Goal: Information Seeking & Learning: Learn about a topic

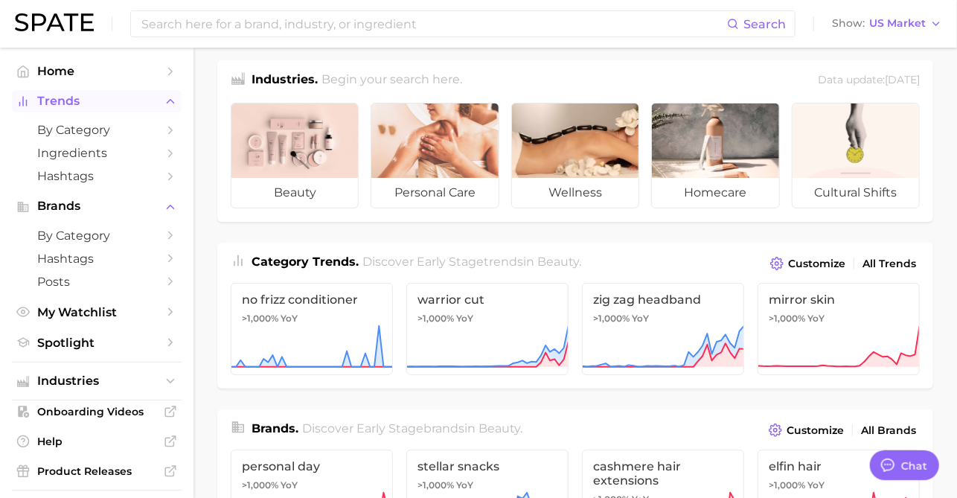
scroll to position [13, 0]
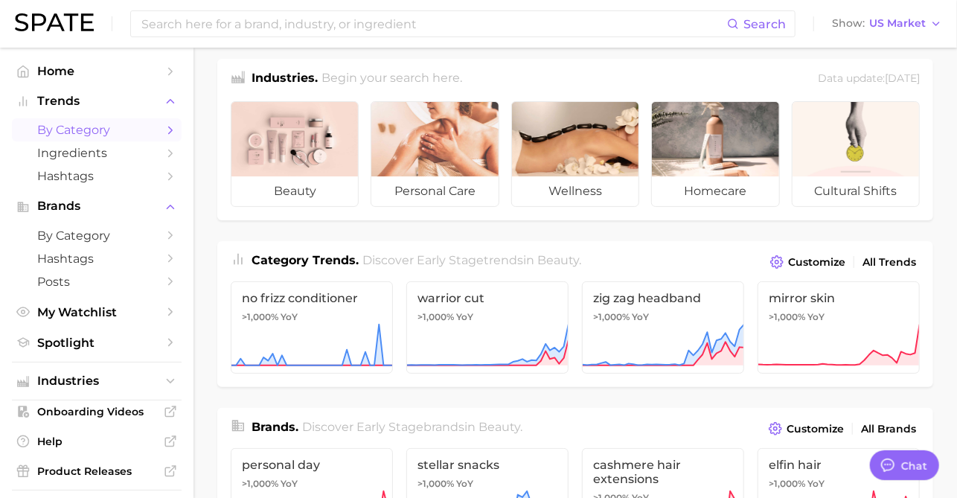
click at [167, 131] on icon "Sidebar" at bounding box center [170, 130] width 13 height 13
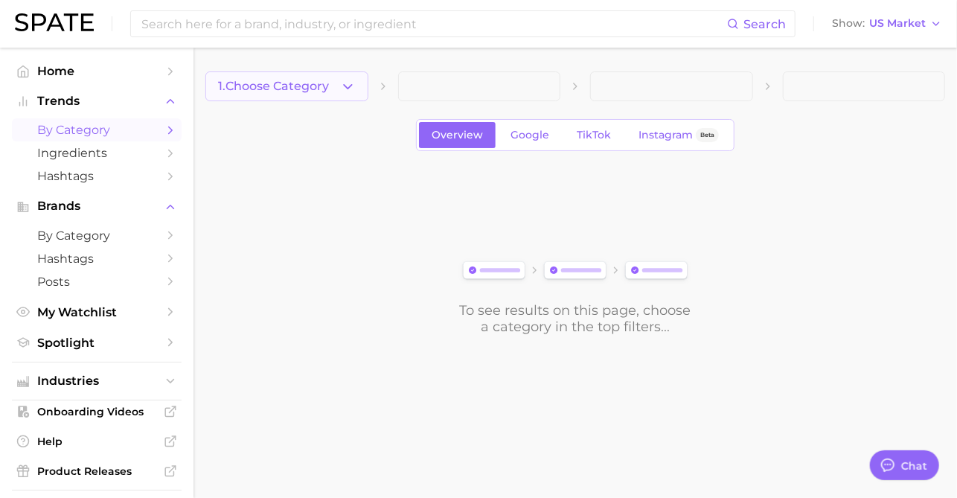
click at [345, 89] on icon "button" at bounding box center [348, 87] width 16 height 16
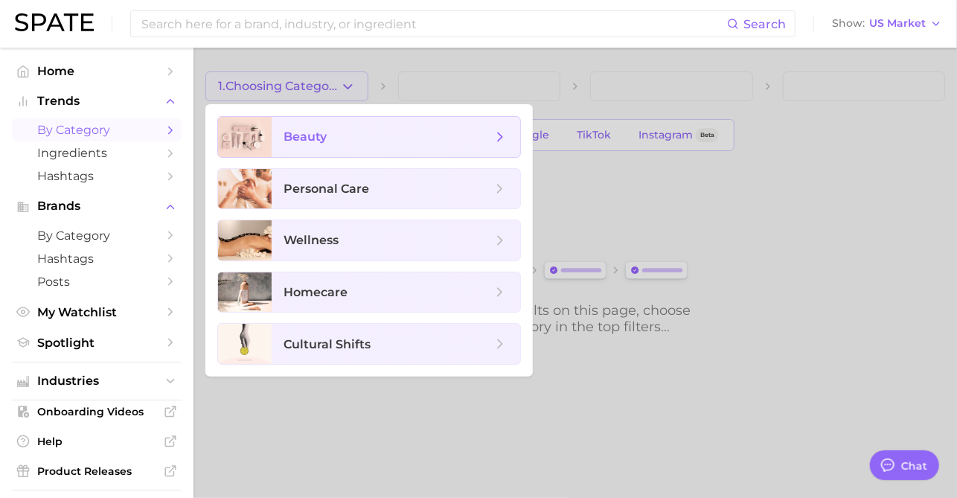
click at [388, 135] on span "beauty" at bounding box center [388, 137] width 208 height 16
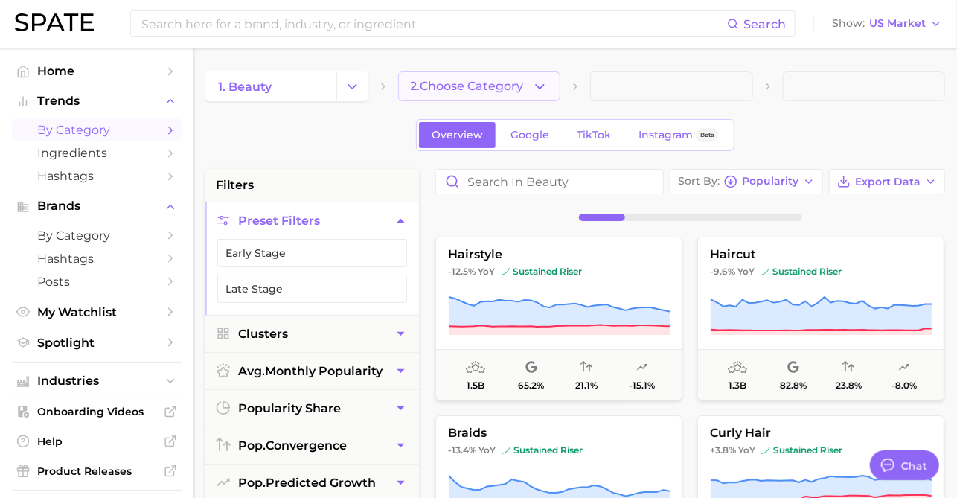
click at [529, 85] on button "2. Choose Category" at bounding box center [479, 86] width 163 height 30
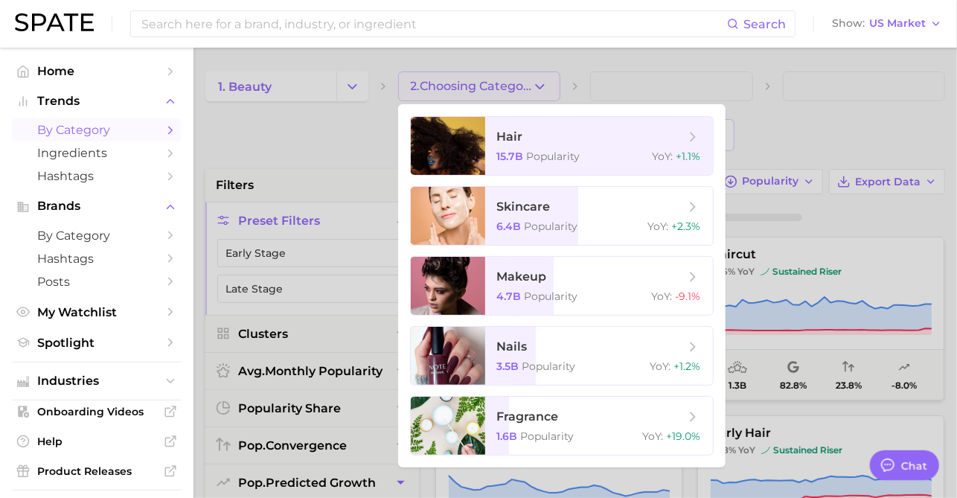
scroll to position [60, 0]
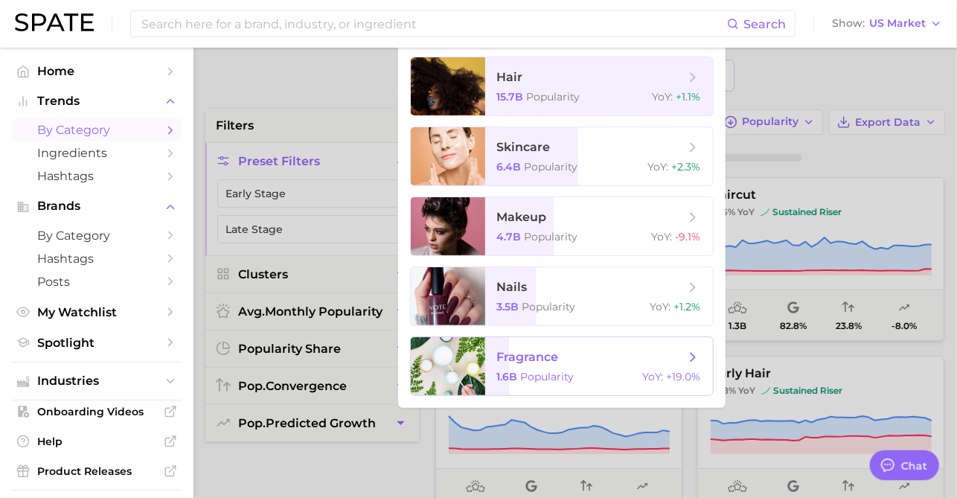
click at [594, 384] on span "fragrance 1.6b Popularity YoY : +19.0%" at bounding box center [599, 366] width 228 height 58
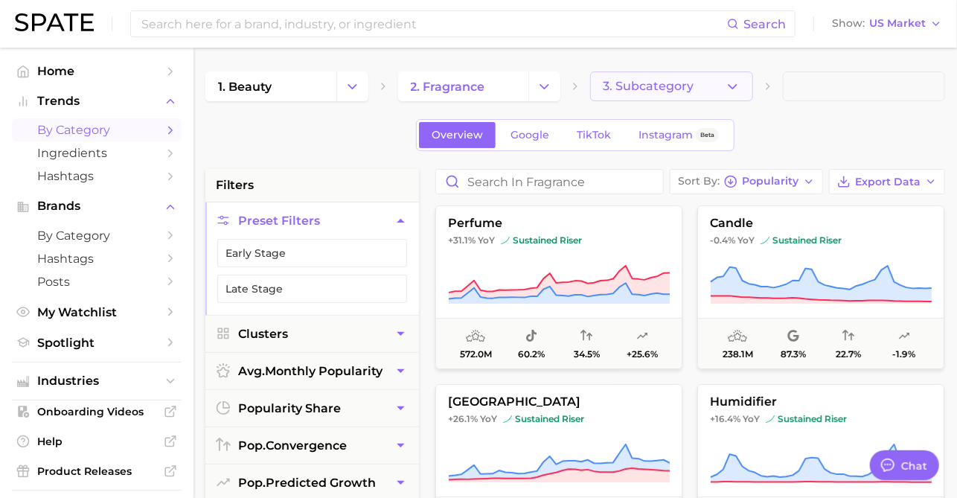
click at [728, 81] on icon "button" at bounding box center [733, 87] width 16 height 16
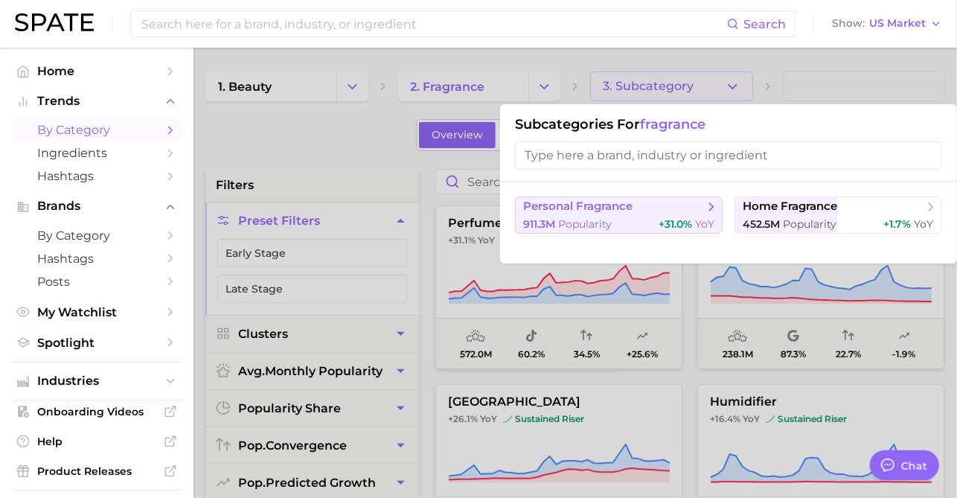
click at [640, 212] on span "personal fragrance" at bounding box center [613, 206] width 181 height 15
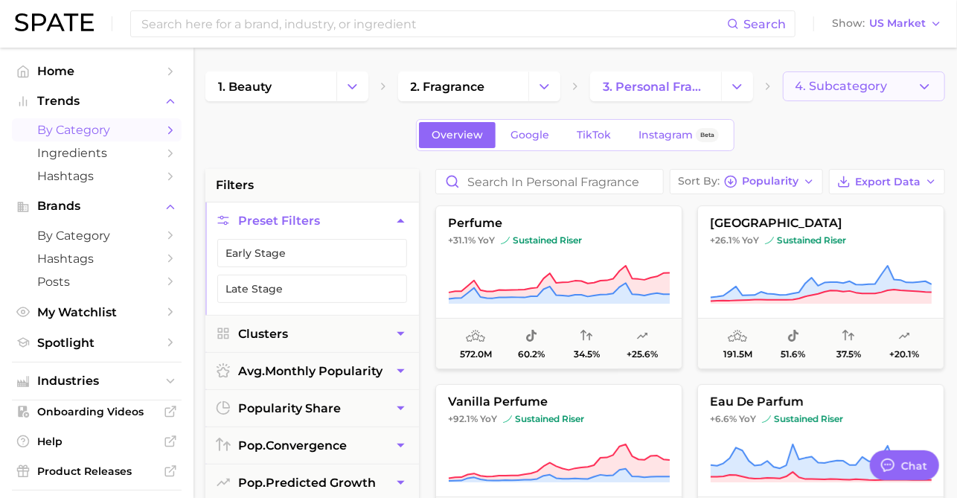
click at [837, 87] on span "4. Subcategory" at bounding box center [842, 86] width 92 height 13
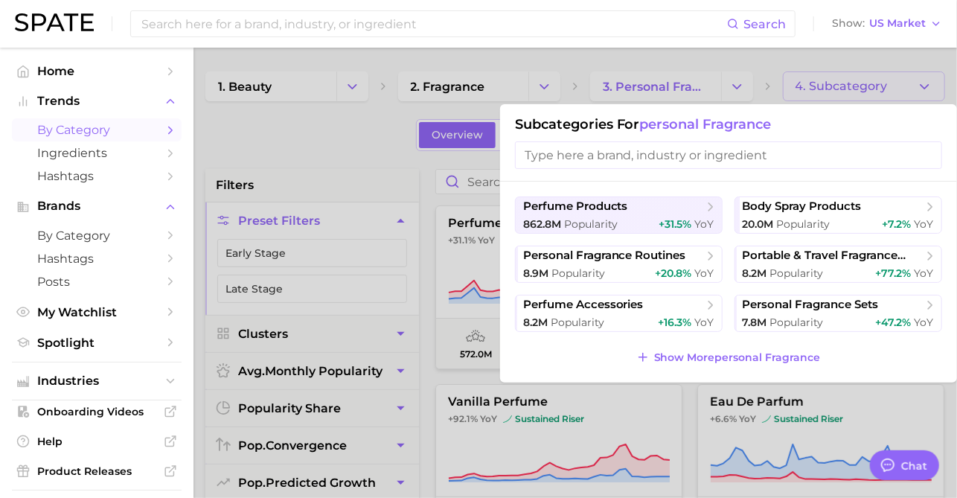
click at [590, 57] on div at bounding box center [478, 249] width 957 height 498
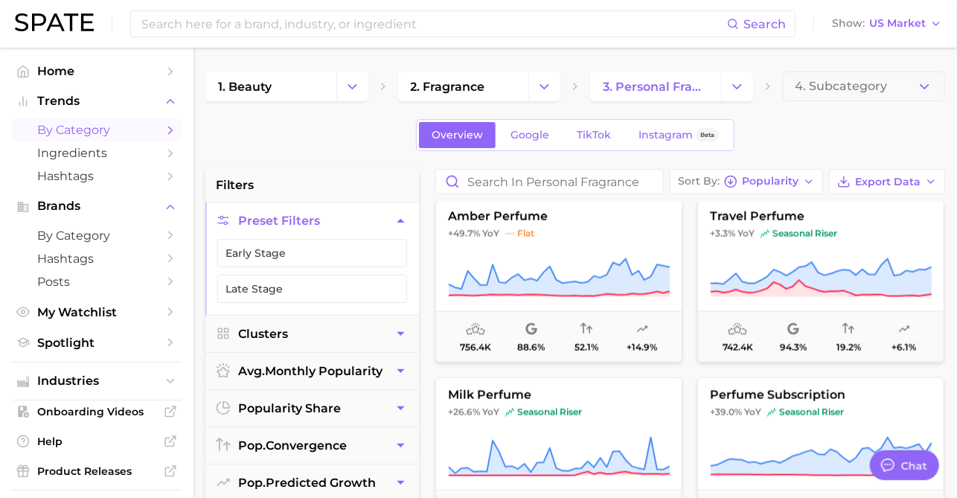
scroll to position [3582, 0]
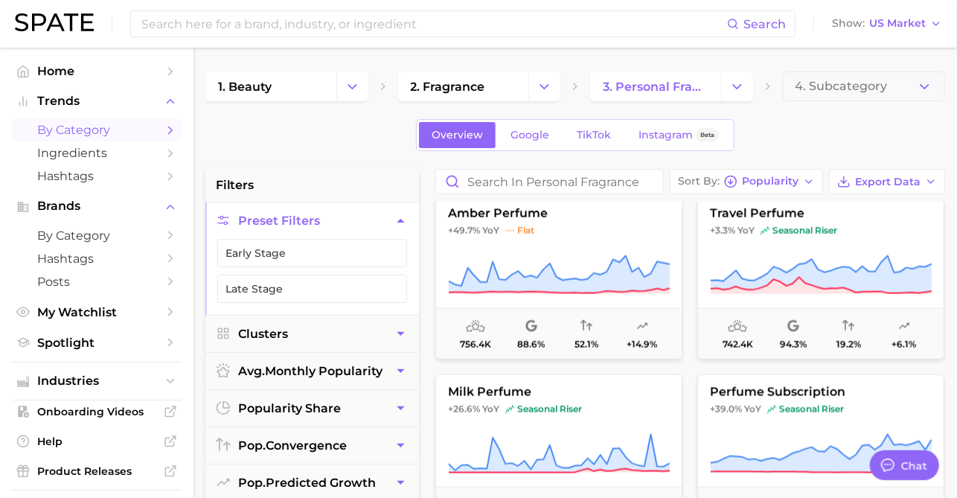
click at [595, 149] on div "Overview Google TikTok Instagram Beta" at bounding box center [575, 135] width 319 height 32
click at [596, 142] on link "TikTok" at bounding box center [594, 135] width 60 height 26
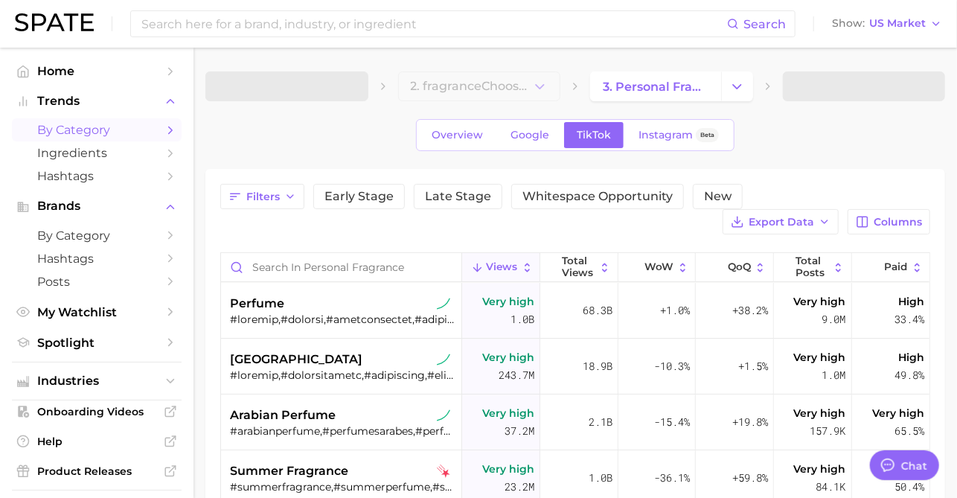
type textarea "x"
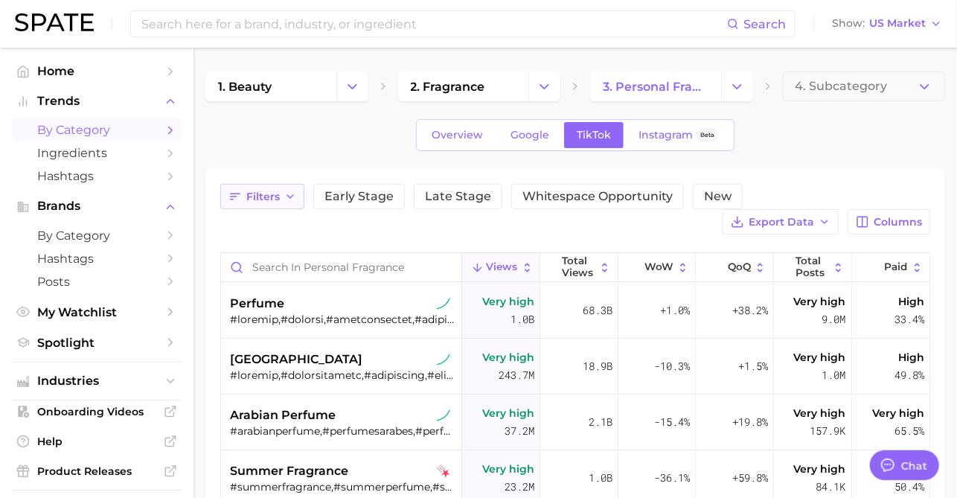
click at [262, 185] on button "Filters" at bounding box center [262, 196] width 84 height 25
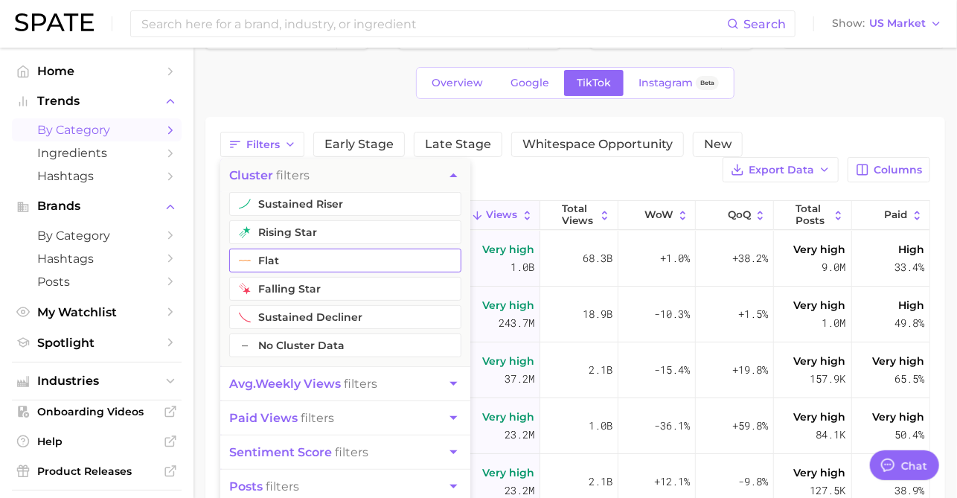
scroll to position [189, 0]
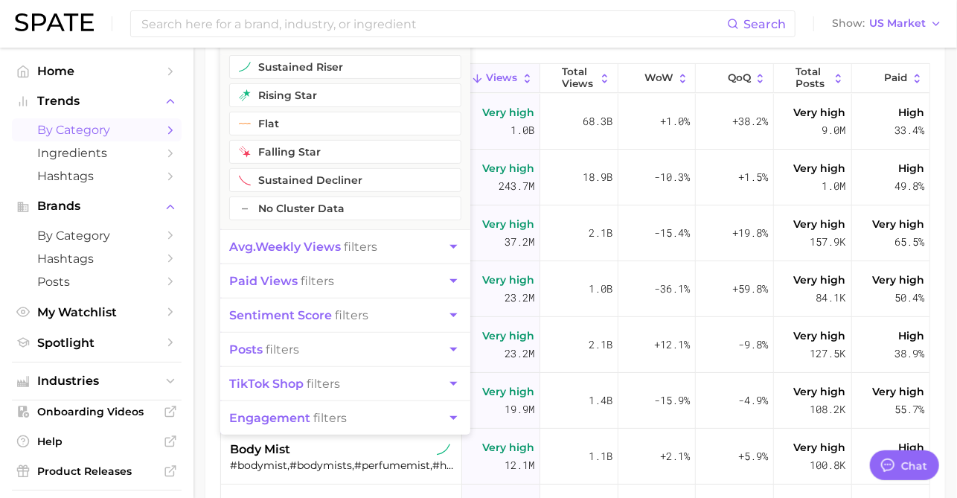
click at [207, 97] on div "Filters cluster filters sustained riser rising star flat falling star sustained…" at bounding box center [575, 278] width 740 height 596
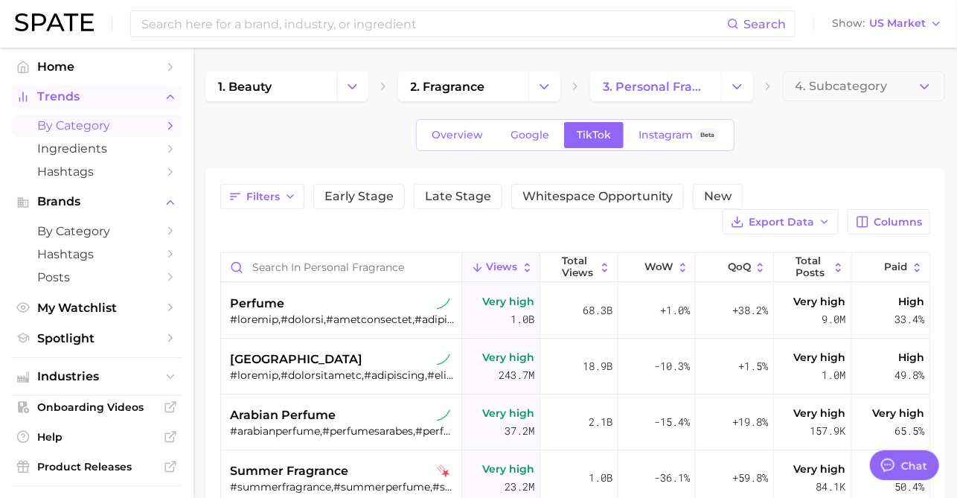
scroll to position [0, 0]
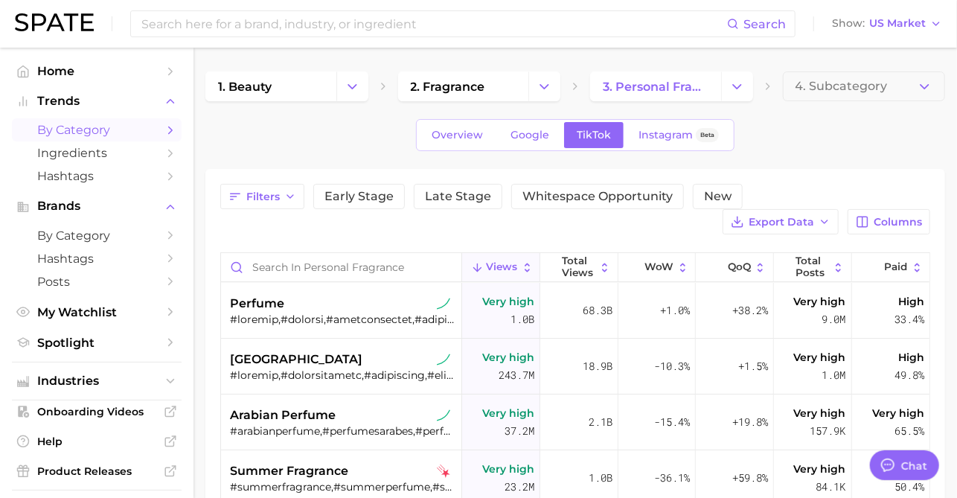
click at [61, 14] on img at bounding box center [54, 22] width 79 height 18
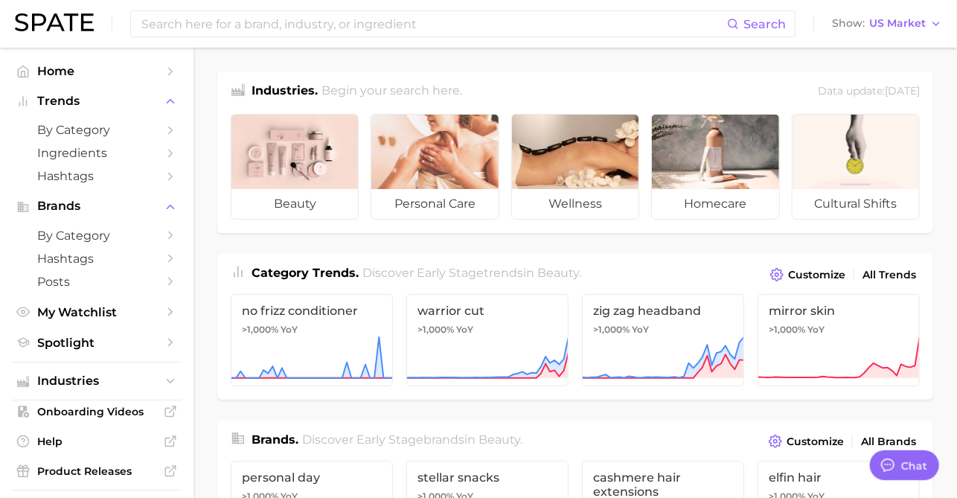
scroll to position [1, 0]
click at [161, 129] on link "by Category" at bounding box center [97, 129] width 170 height 23
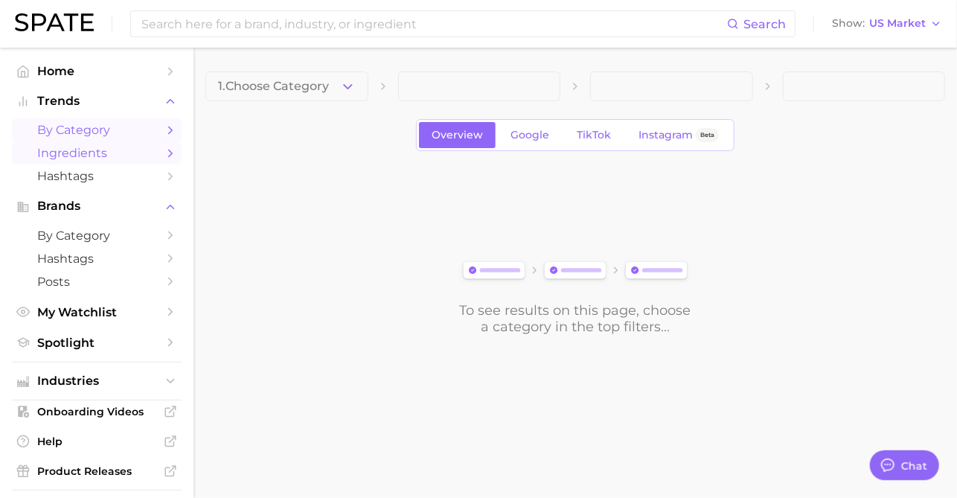
click at [150, 161] on link "Ingredients" at bounding box center [97, 152] width 170 height 23
click at [170, 130] on icon "Sidebar" at bounding box center [170, 130] width 13 height 13
click at [329, 92] on span "1. Choose Category" at bounding box center [273, 86] width 111 height 13
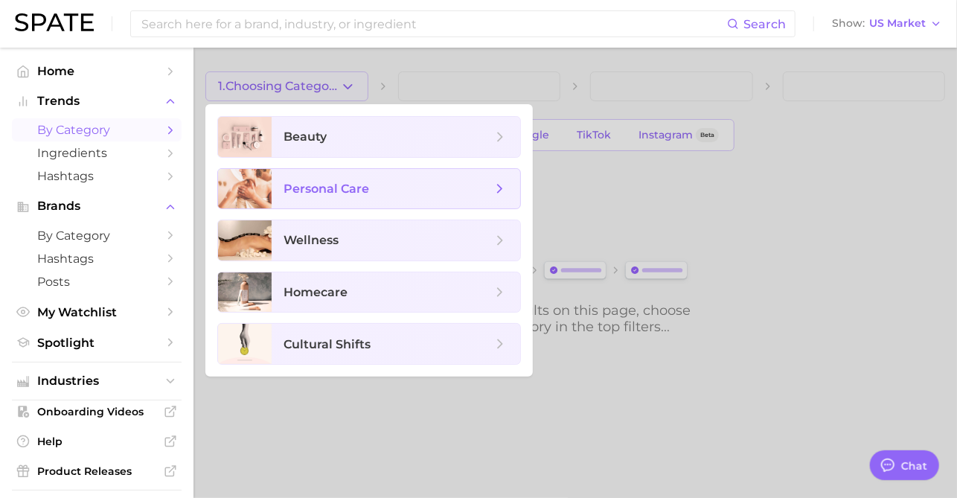
click at [373, 181] on span "personal care" at bounding box center [388, 189] width 208 height 16
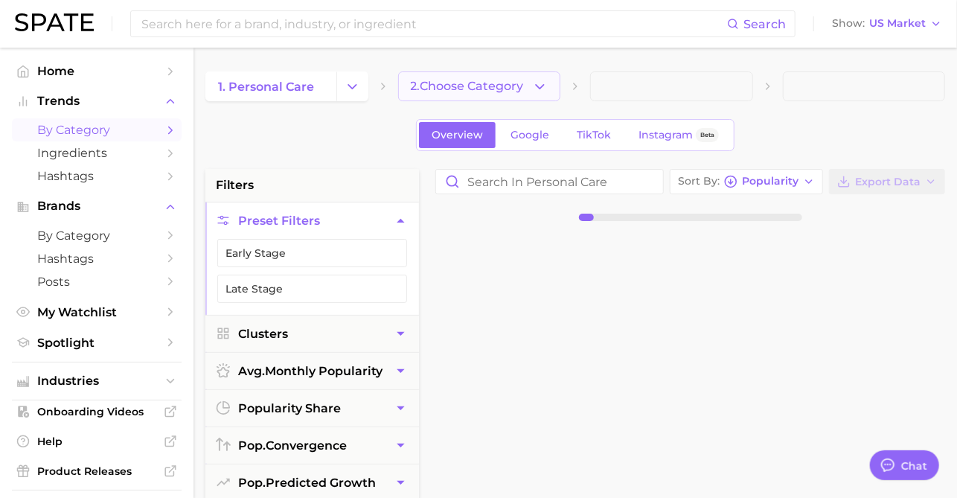
click at [502, 80] on span "2. Choose Category" at bounding box center [467, 86] width 113 height 13
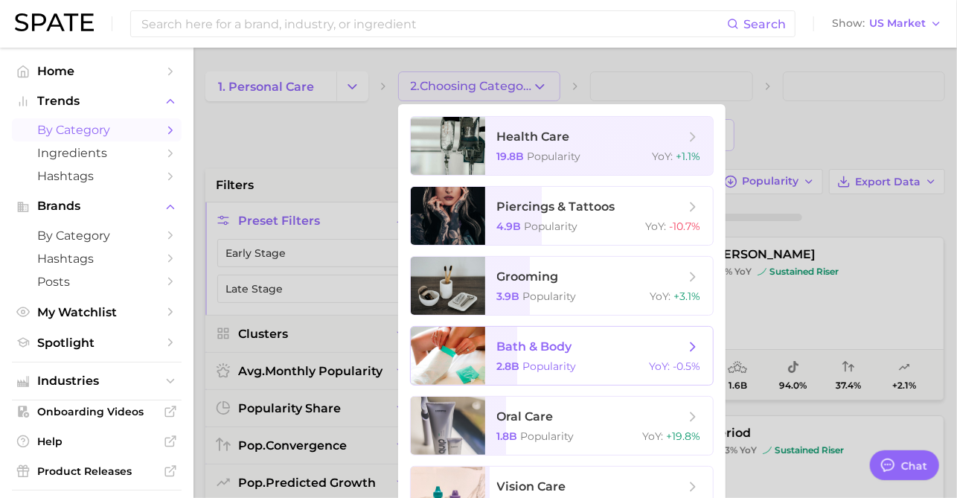
scroll to position [45, 0]
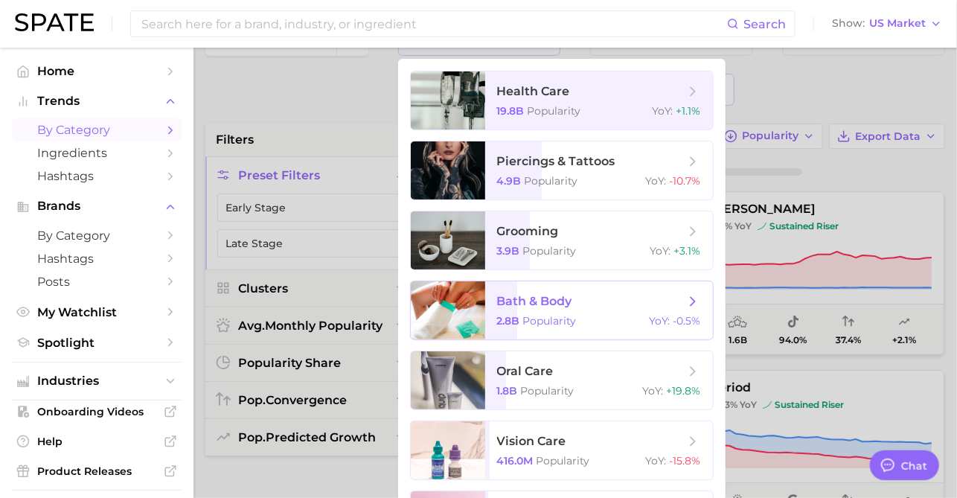
click at [543, 319] on span "Popularity" at bounding box center [550, 320] width 54 height 13
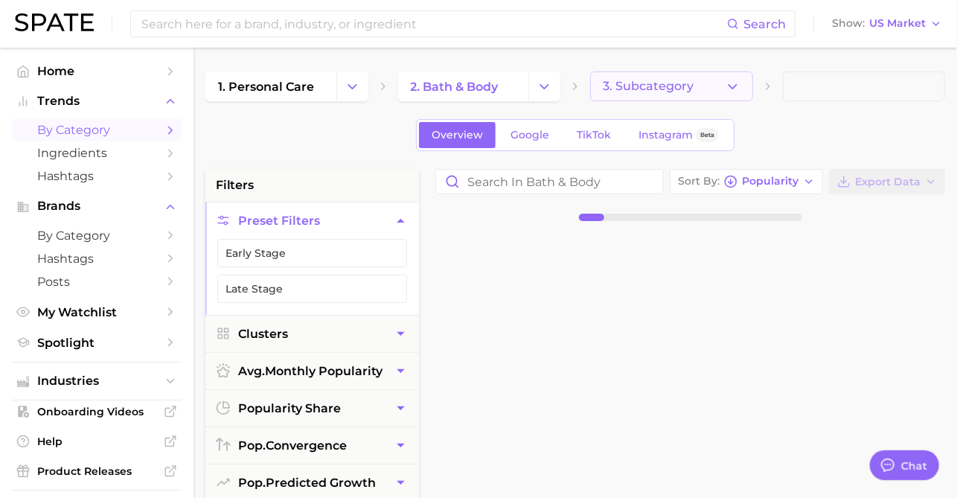
click at [649, 85] on span "3. Subcategory" at bounding box center [648, 86] width 91 height 13
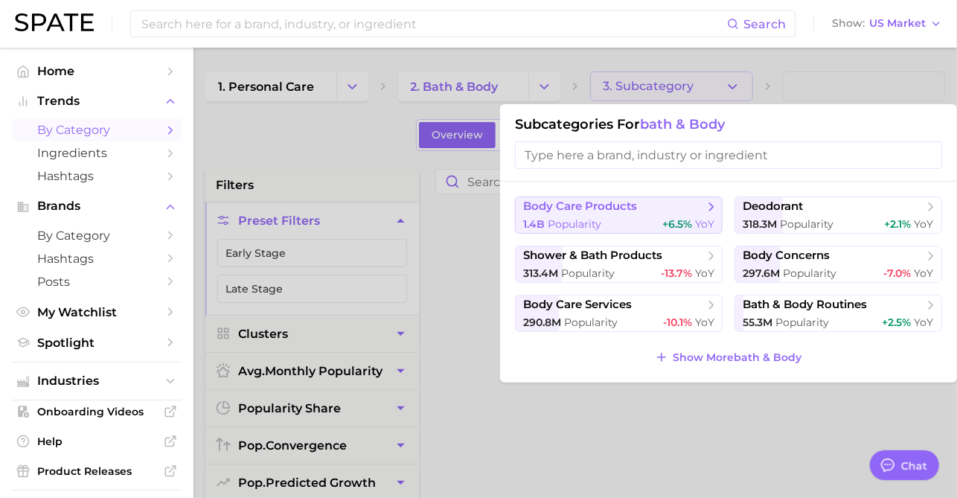
click at [627, 217] on div "1.4b Popularity +6.5% YoY" at bounding box center [618, 224] width 191 height 14
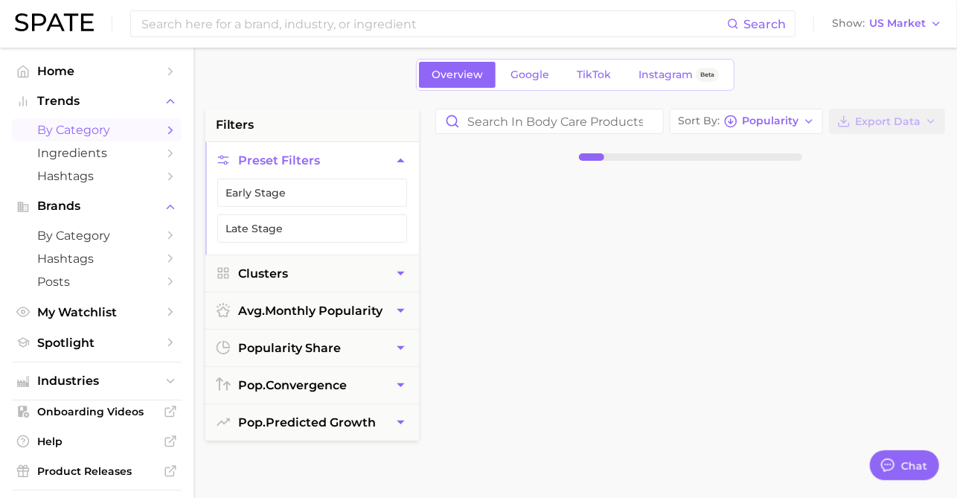
scroll to position [69, 0]
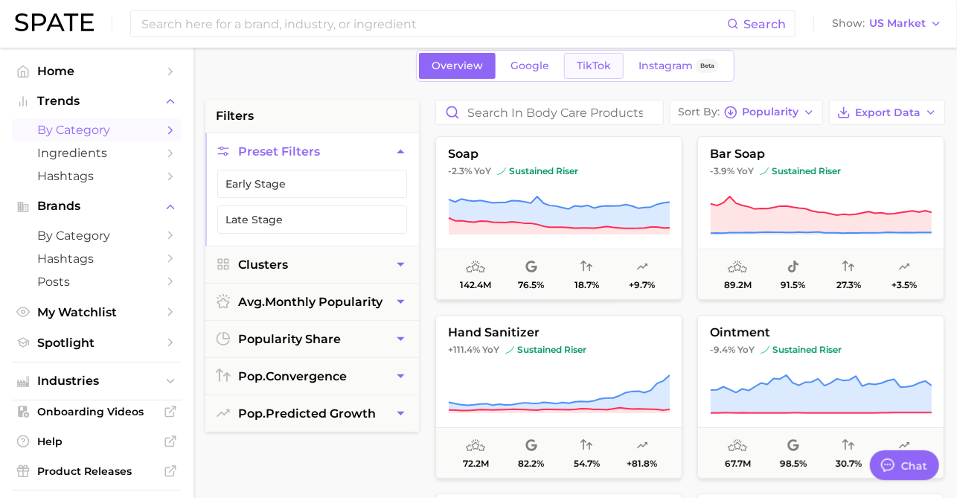
click at [603, 68] on span "TikTok" at bounding box center [594, 66] width 34 height 13
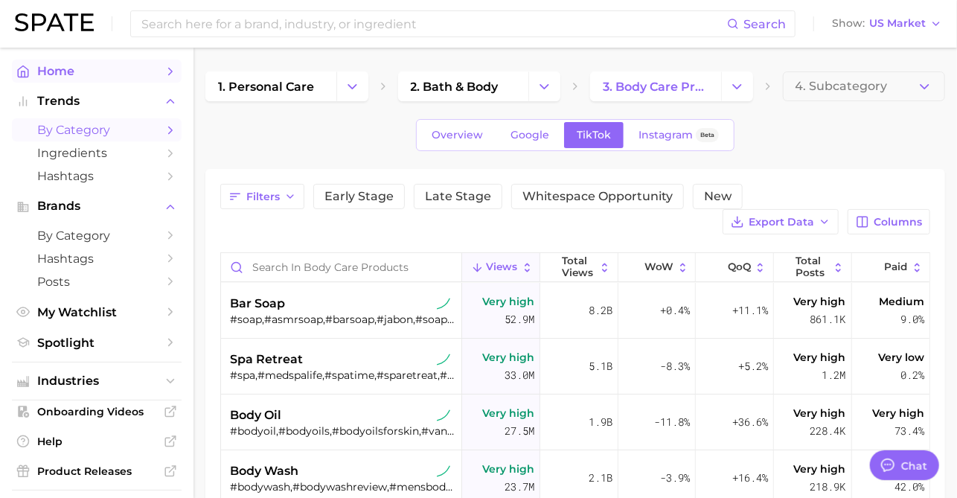
click at [79, 72] on span "Home" at bounding box center [96, 71] width 119 height 14
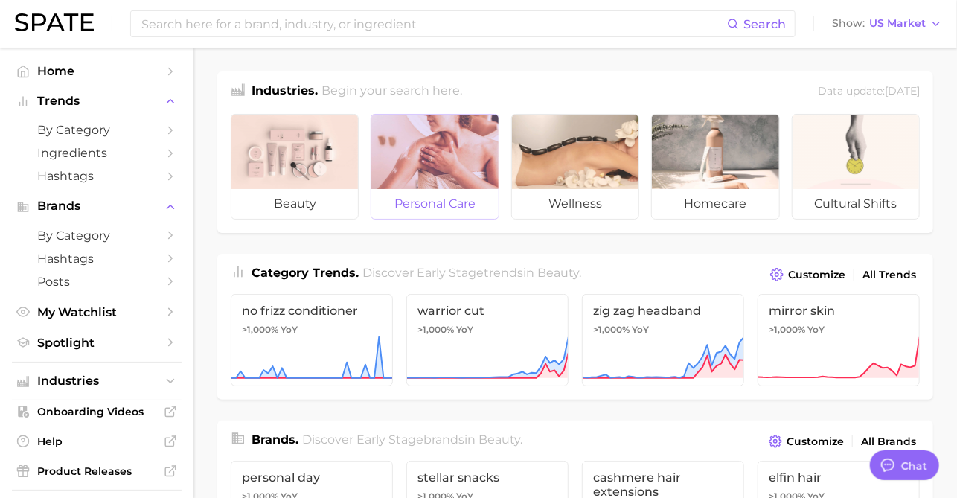
click at [424, 153] on div at bounding box center [434, 152] width 127 height 74
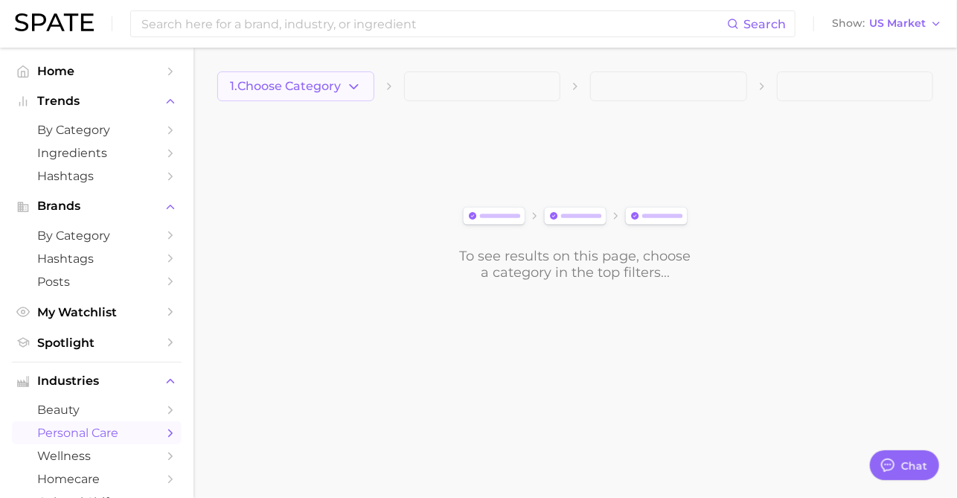
click at [333, 97] on button "1. Choose Category" at bounding box center [295, 86] width 157 height 30
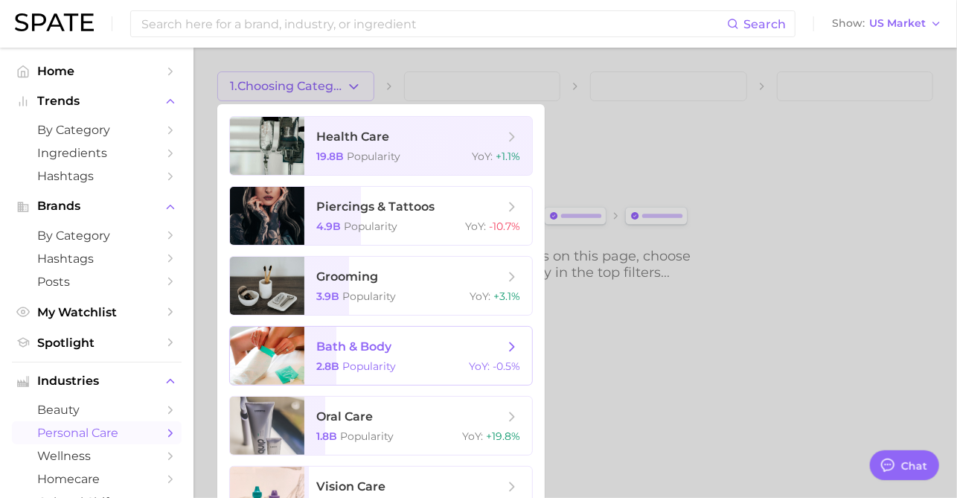
click at [434, 348] on span "bath & body" at bounding box center [410, 347] width 188 height 16
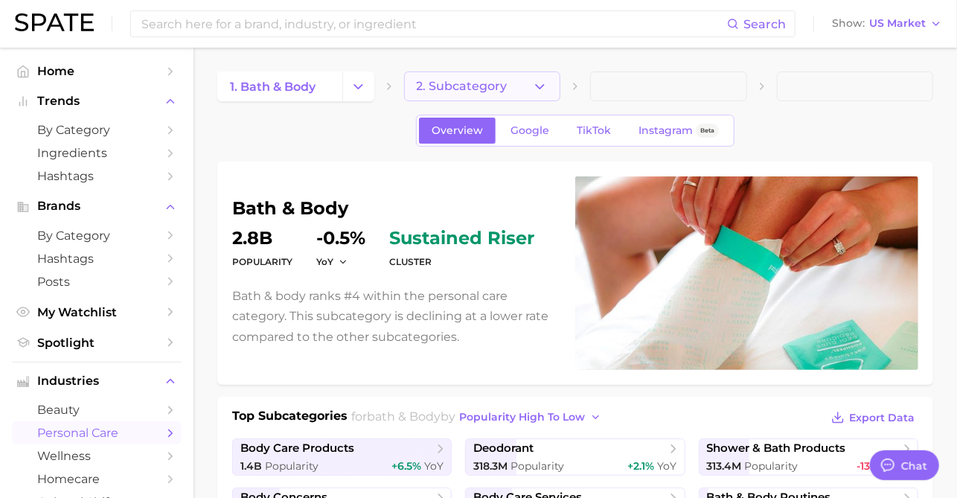
click at [527, 87] on button "2. Subcategory" at bounding box center [482, 86] width 157 height 30
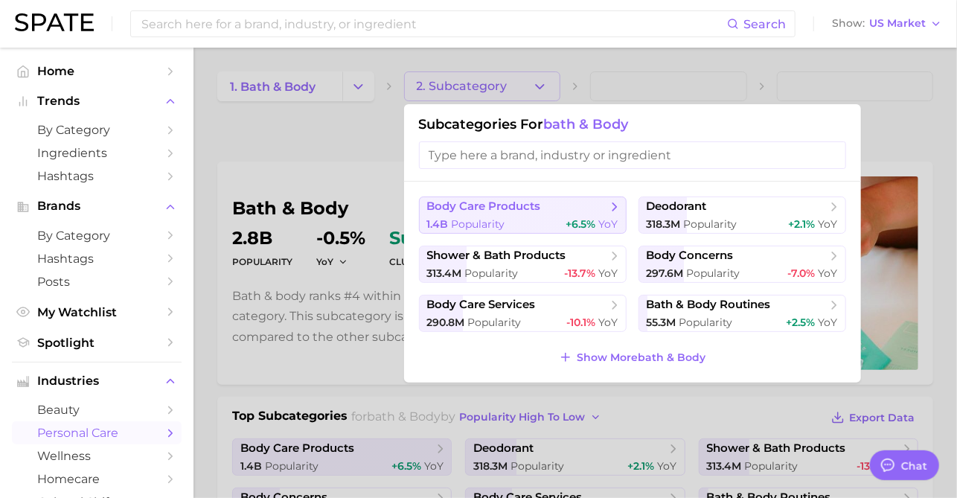
click at [535, 225] on div "1.4b Popularity +6.5% YoY" at bounding box center [522, 224] width 191 height 14
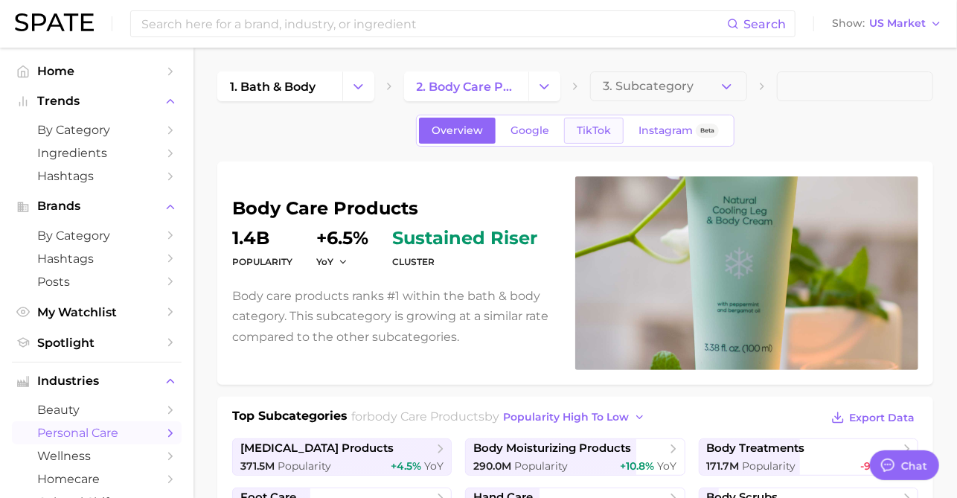
click at [598, 133] on span "TikTok" at bounding box center [594, 130] width 34 height 13
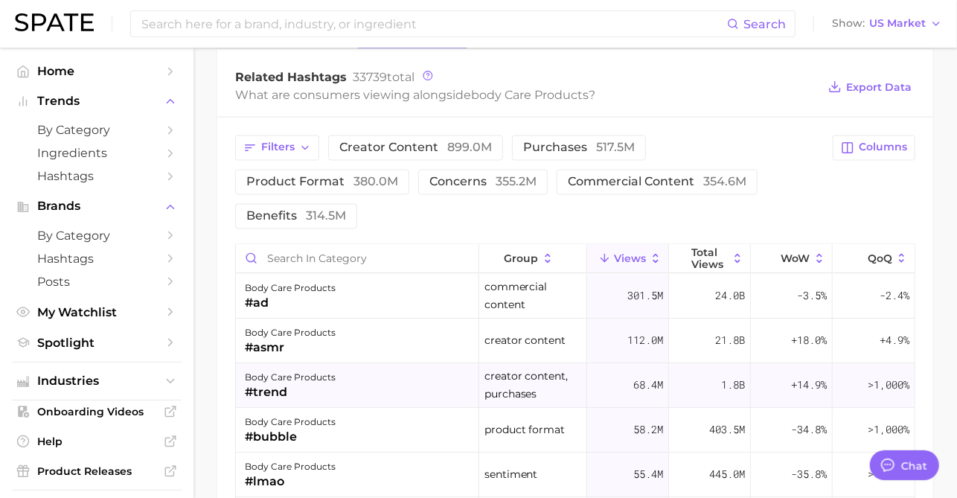
scroll to position [1120, 0]
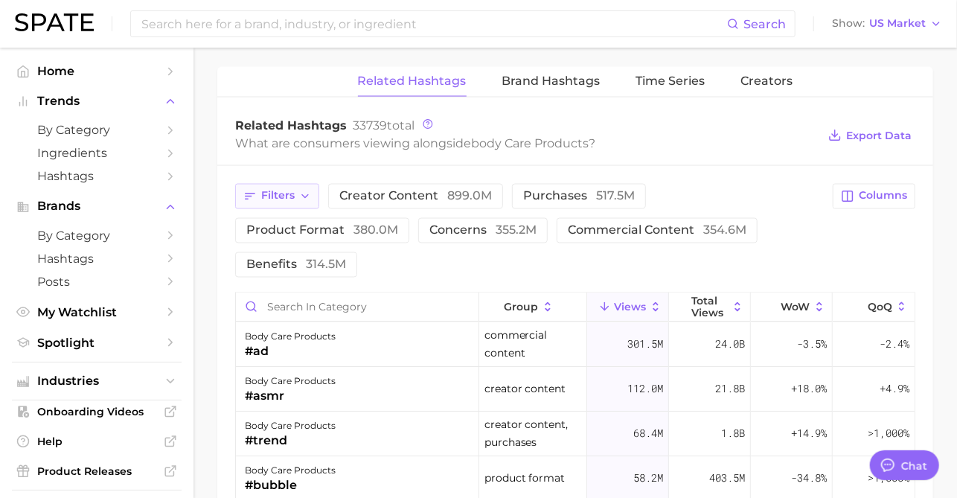
click at [299, 193] on icon "button" at bounding box center [305, 197] width 12 height 12
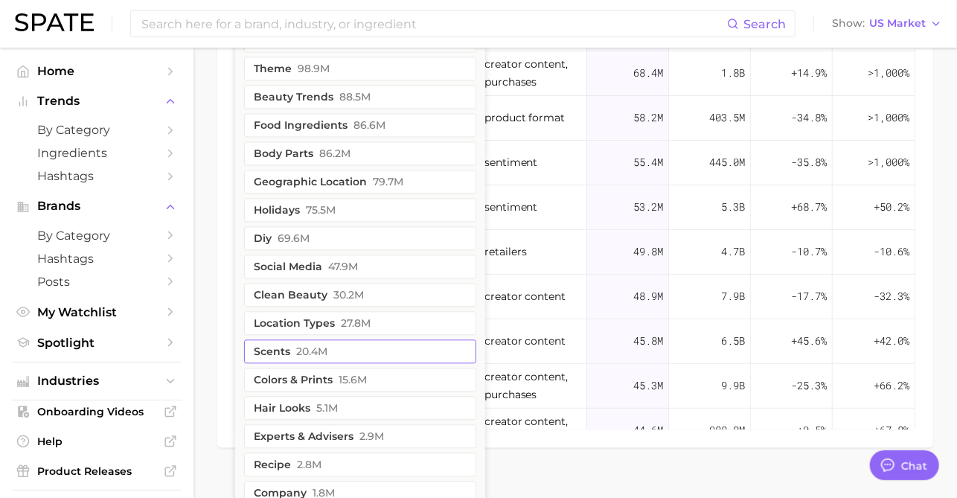
click at [333, 351] on button "scents 20.4m" at bounding box center [360, 351] width 232 height 24
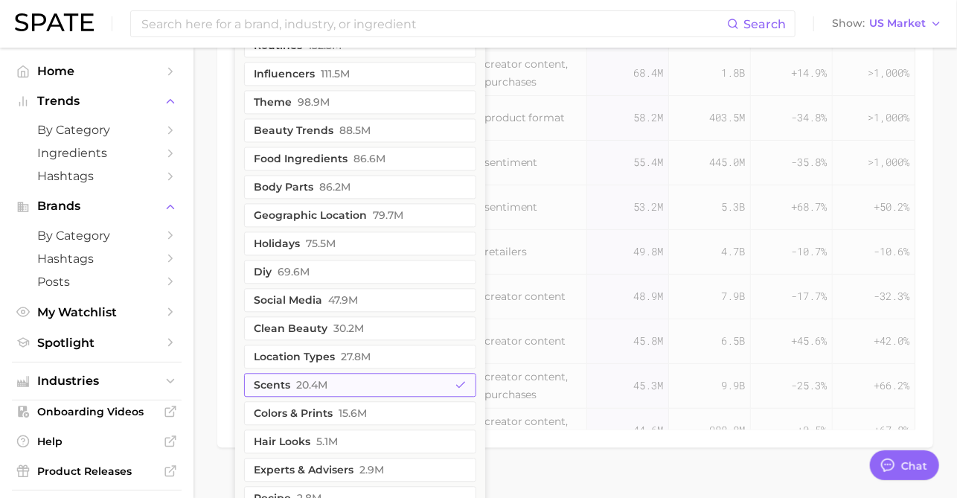
scroll to position [1514, 0]
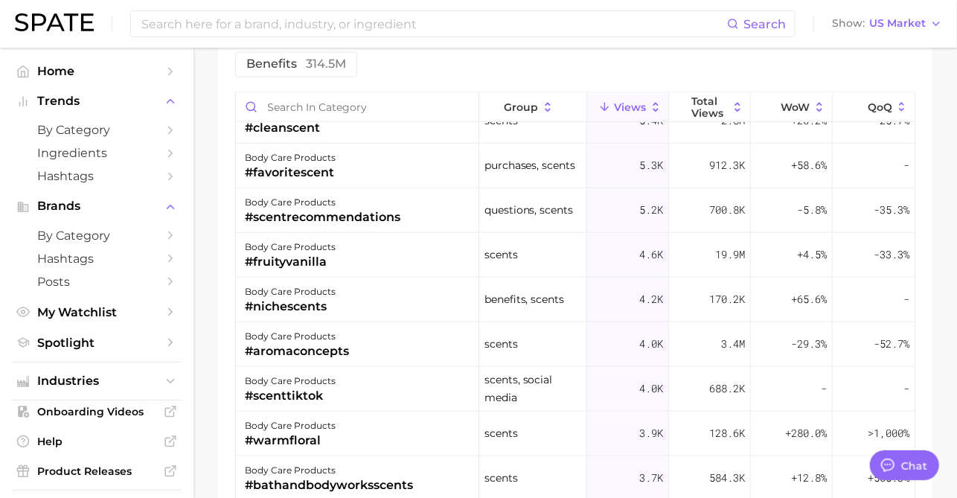
scroll to position [3192, 0]
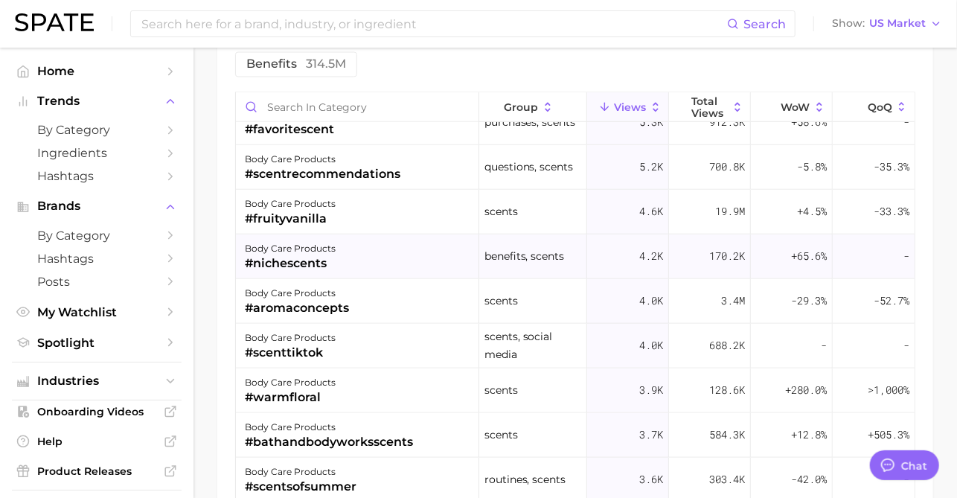
click at [377, 273] on div "body care products #nichescents" at bounding box center [357, 256] width 243 height 45
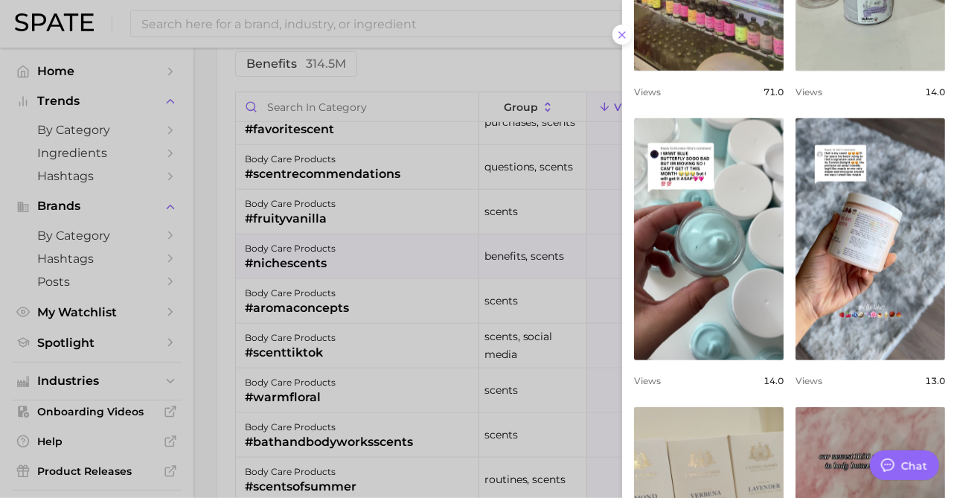
scroll to position [647, 0]
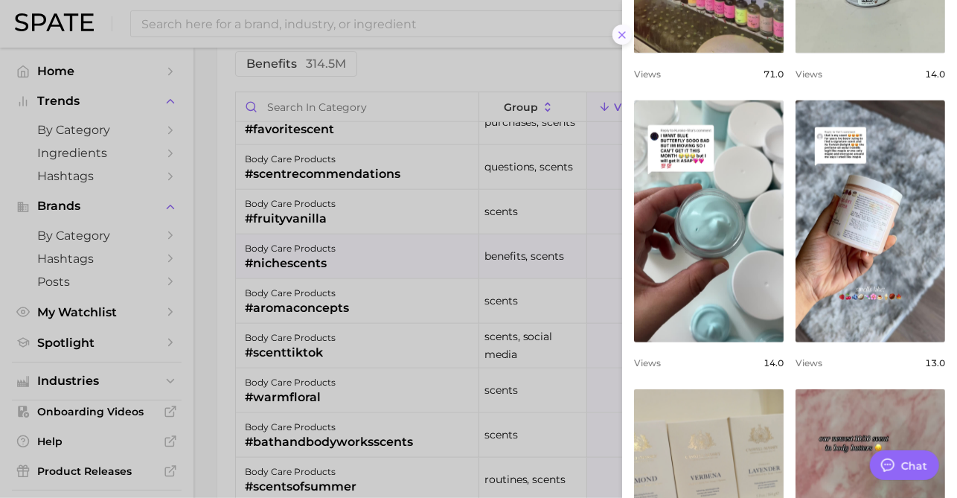
click at [623, 36] on line at bounding box center [622, 35] width 6 height 6
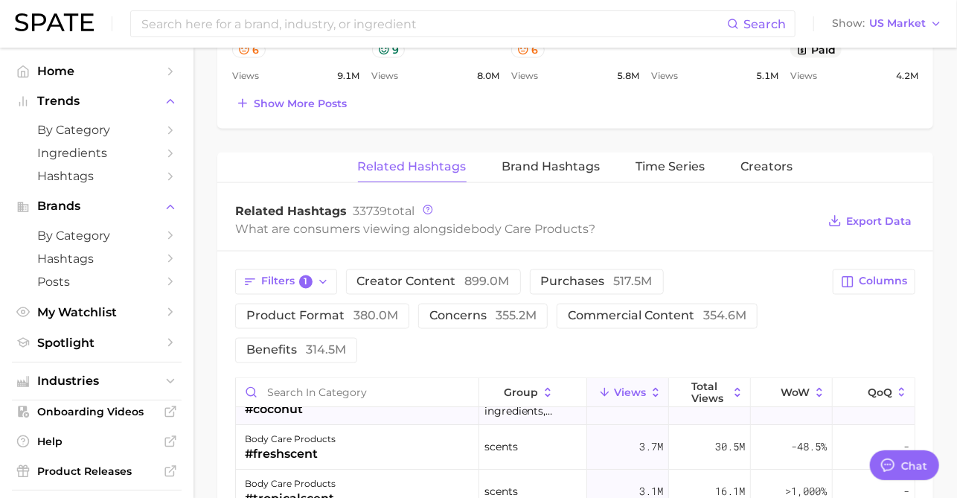
scroll to position [1027, 0]
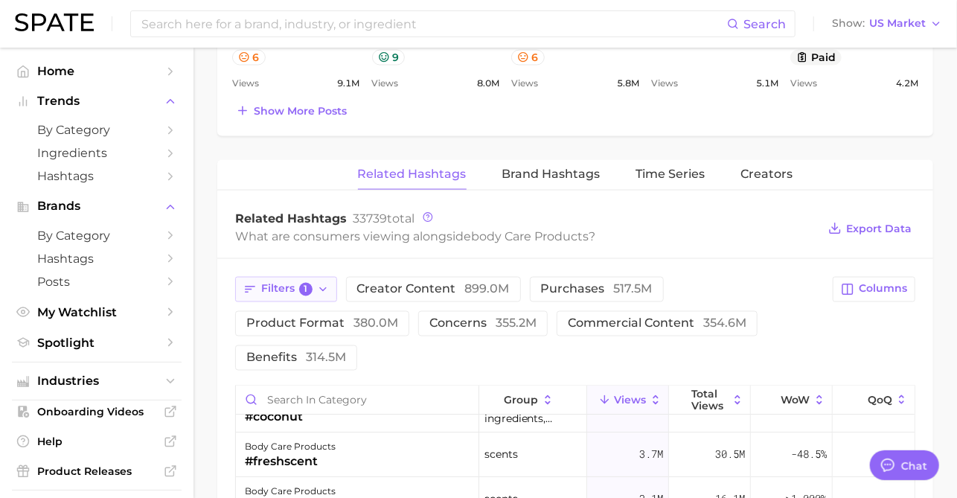
click at [322, 284] on icon "button" at bounding box center [323, 290] width 12 height 12
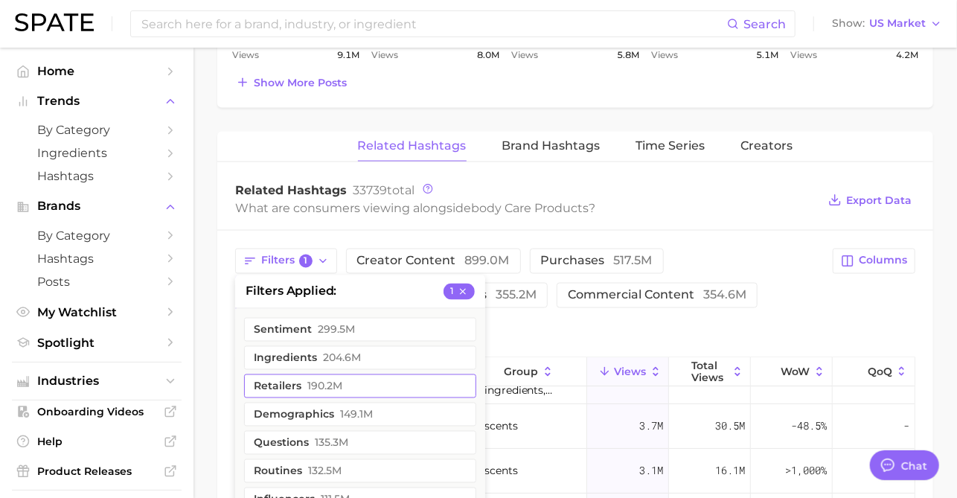
scroll to position [1056, 0]
click at [322, 363] on button "ingredients 204.6m" at bounding box center [360, 357] width 232 height 24
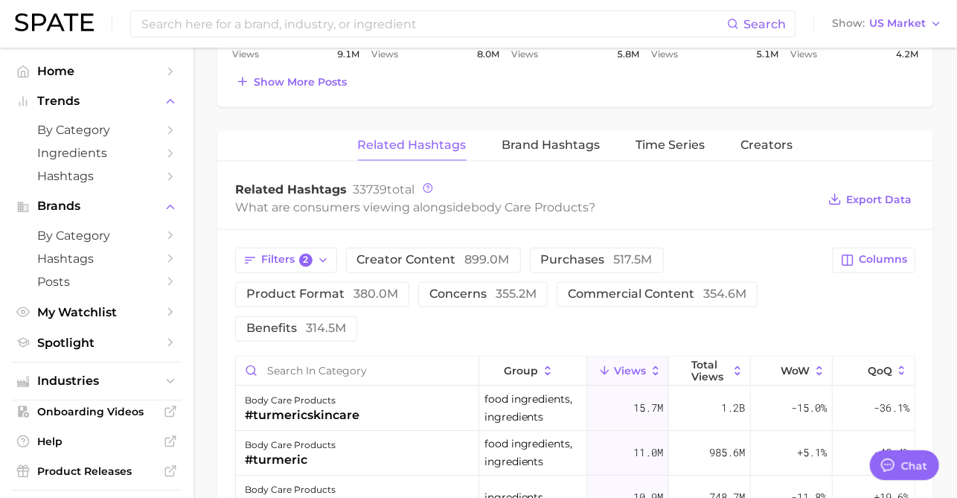
click at [314, 272] on div "Filters 2 creator content 899.0m purchases 517.5m product format 380.0m concern…" at bounding box center [529, 295] width 589 height 94
click at [320, 263] on icon "button" at bounding box center [323, 261] width 12 height 12
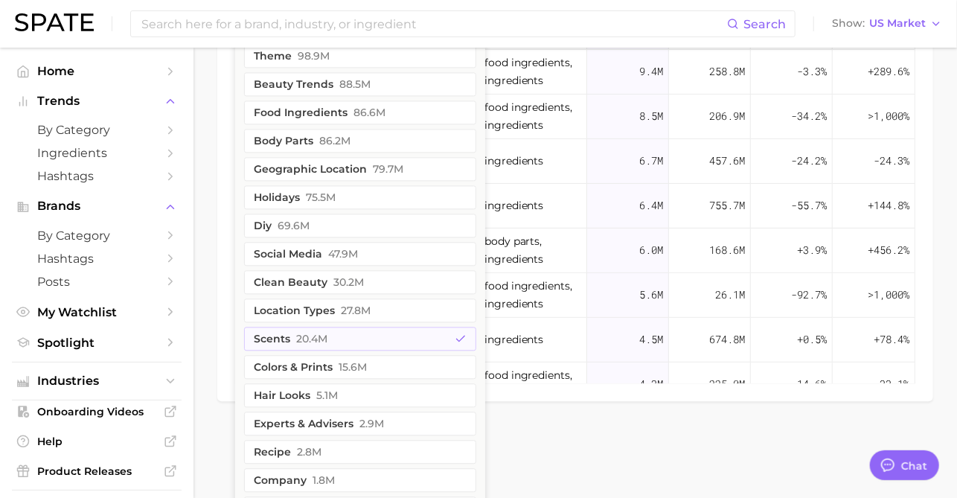
scroll to position [1575, 0]
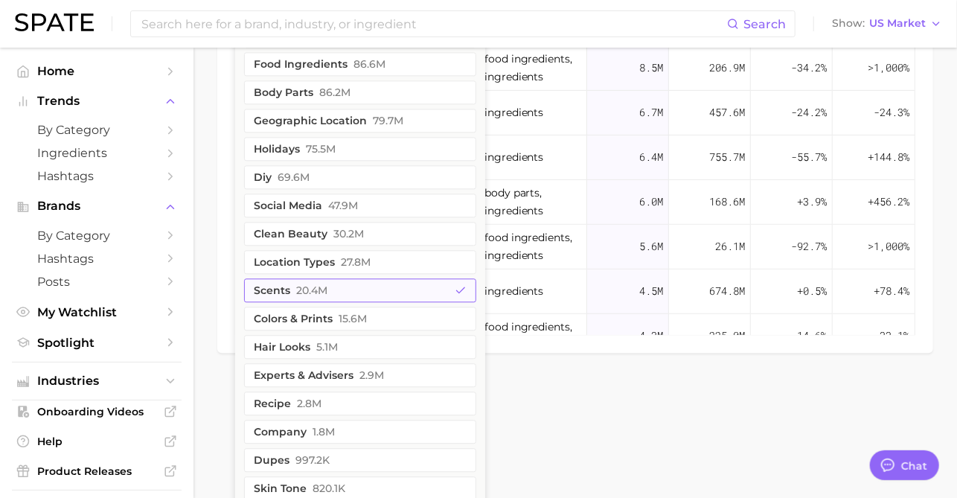
click at [339, 294] on button "scents 20.4m" at bounding box center [360, 290] width 232 height 24
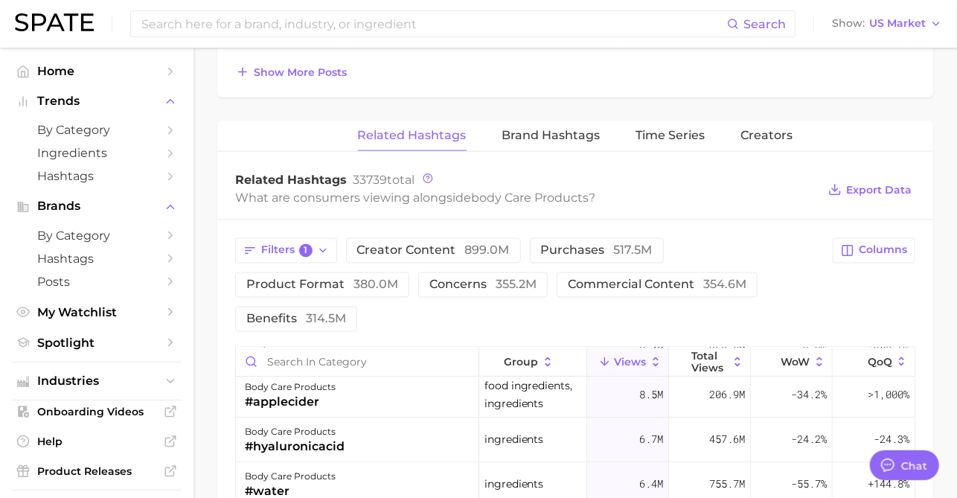
scroll to position [0, 0]
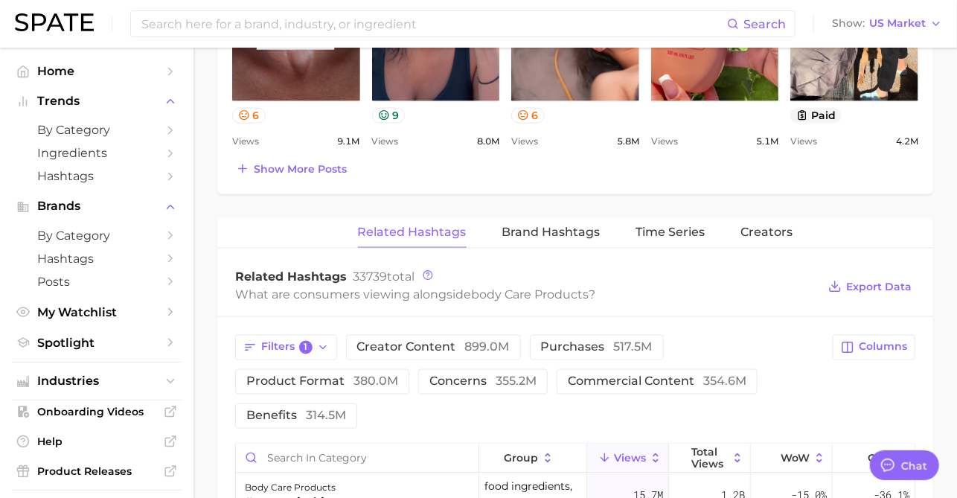
scroll to position [950, 0]
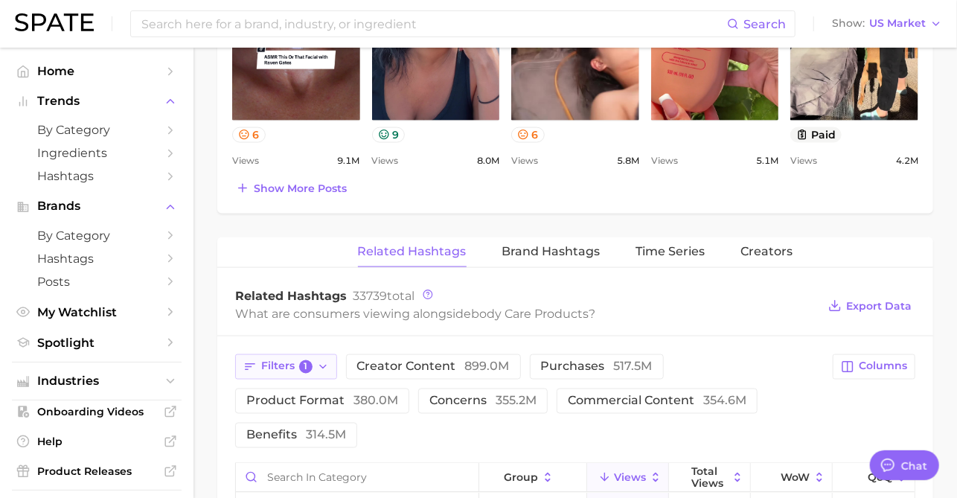
click at [308, 371] on button "Filters 1" at bounding box center [286, 366] width 102 height 25
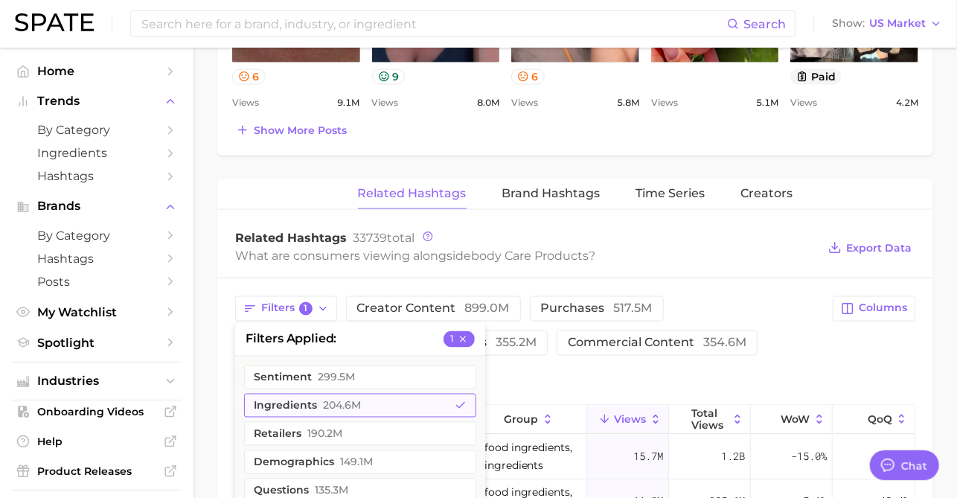
click at [312, 400] on button "ingredients 204.6m" at bounding box center [360, 406] width 232 height 24
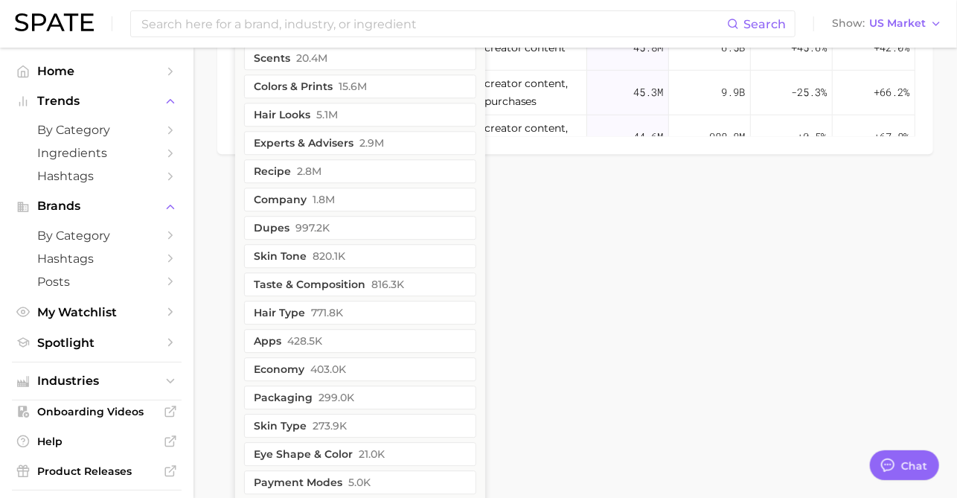
scroll to position [1777, 0]
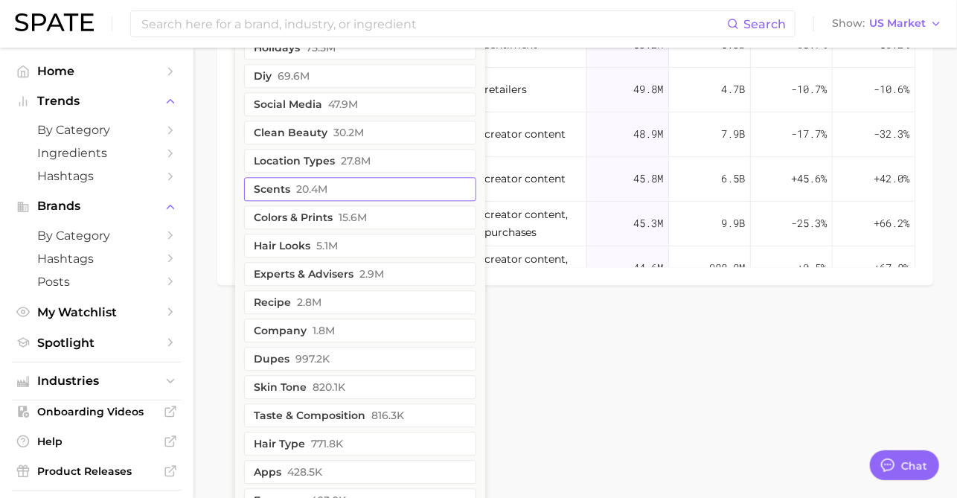
click at [357, 194] on button "scents 20.4m" at bounding box center [360, 189] width 232 height 24
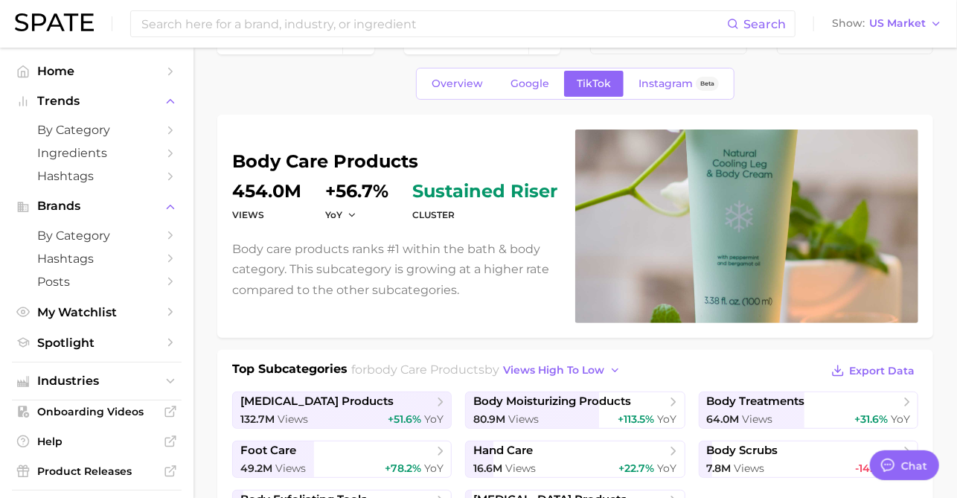
scroll to position [0, 0]
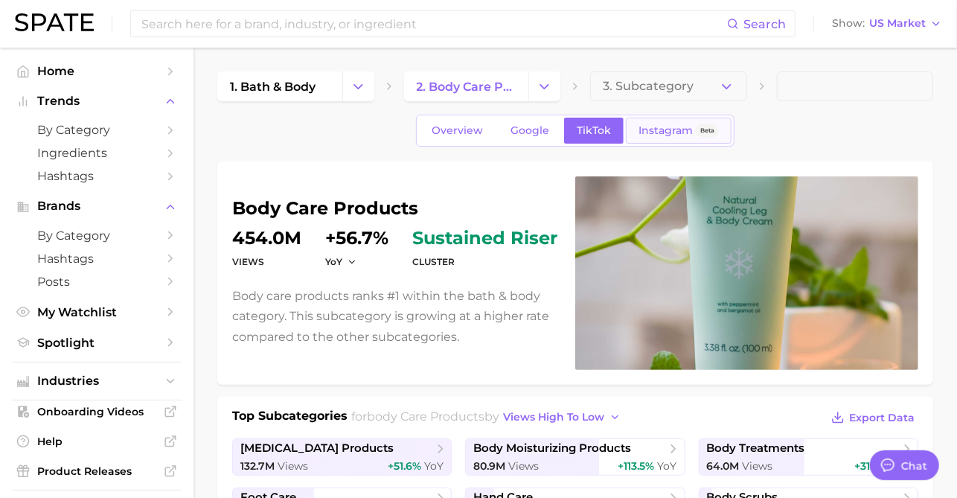
click at [656, 135] on span "Instagram" at bounding box center [665, 130] width 54 height 13
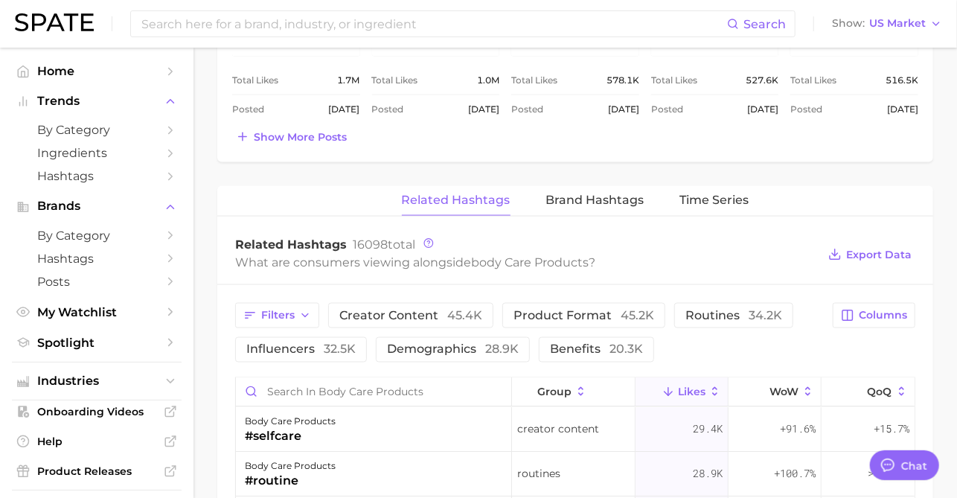
scroll to position [942, 0]
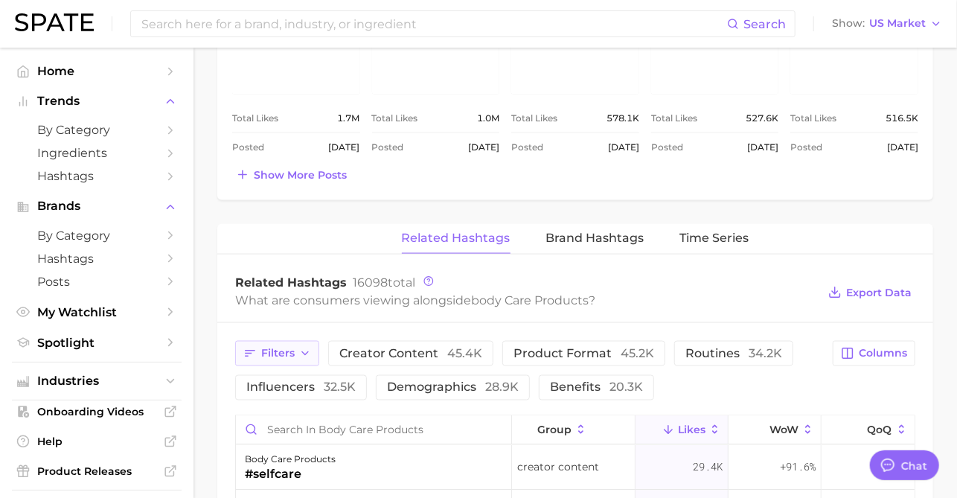
click at [303, 362] on button "Filters" at bounding box center [277, 353] width 84 height 25
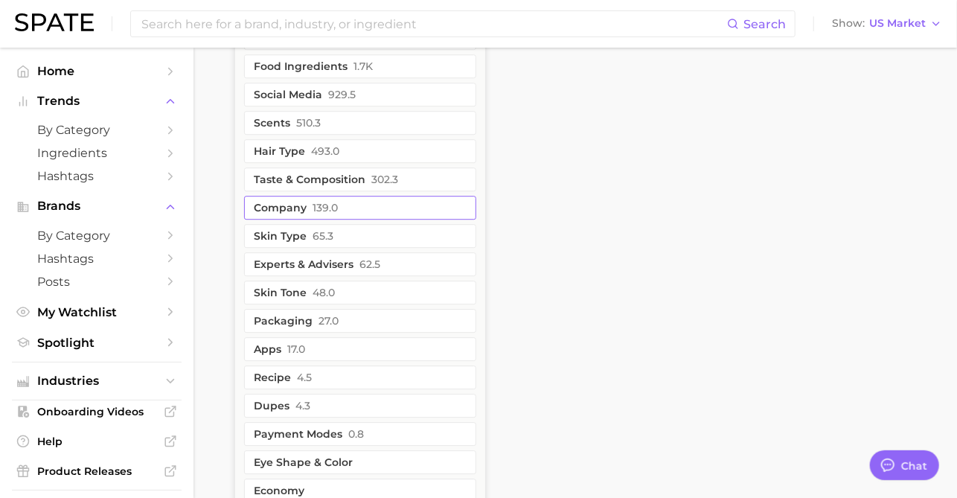
scroll to position [1926, 0]
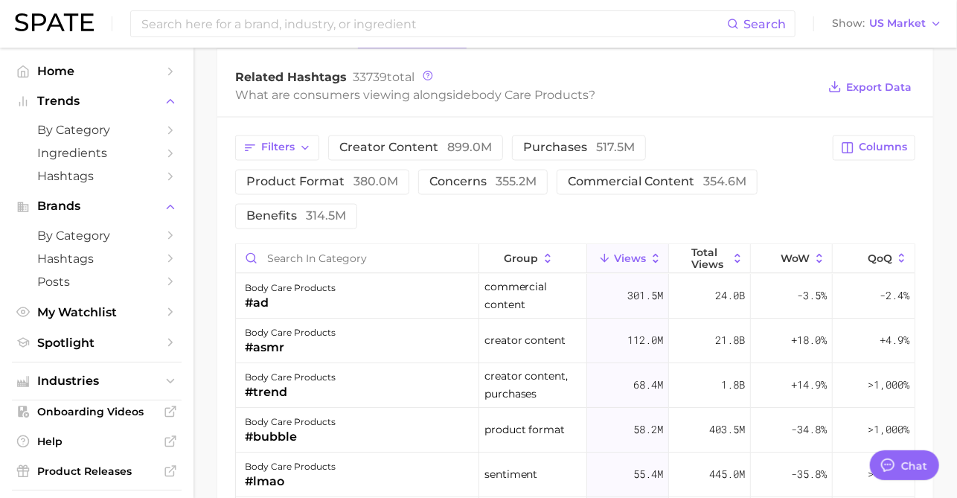
scroll to position [1237, 0]
